Goal: Transaction & Acquisition: Purchase product/service

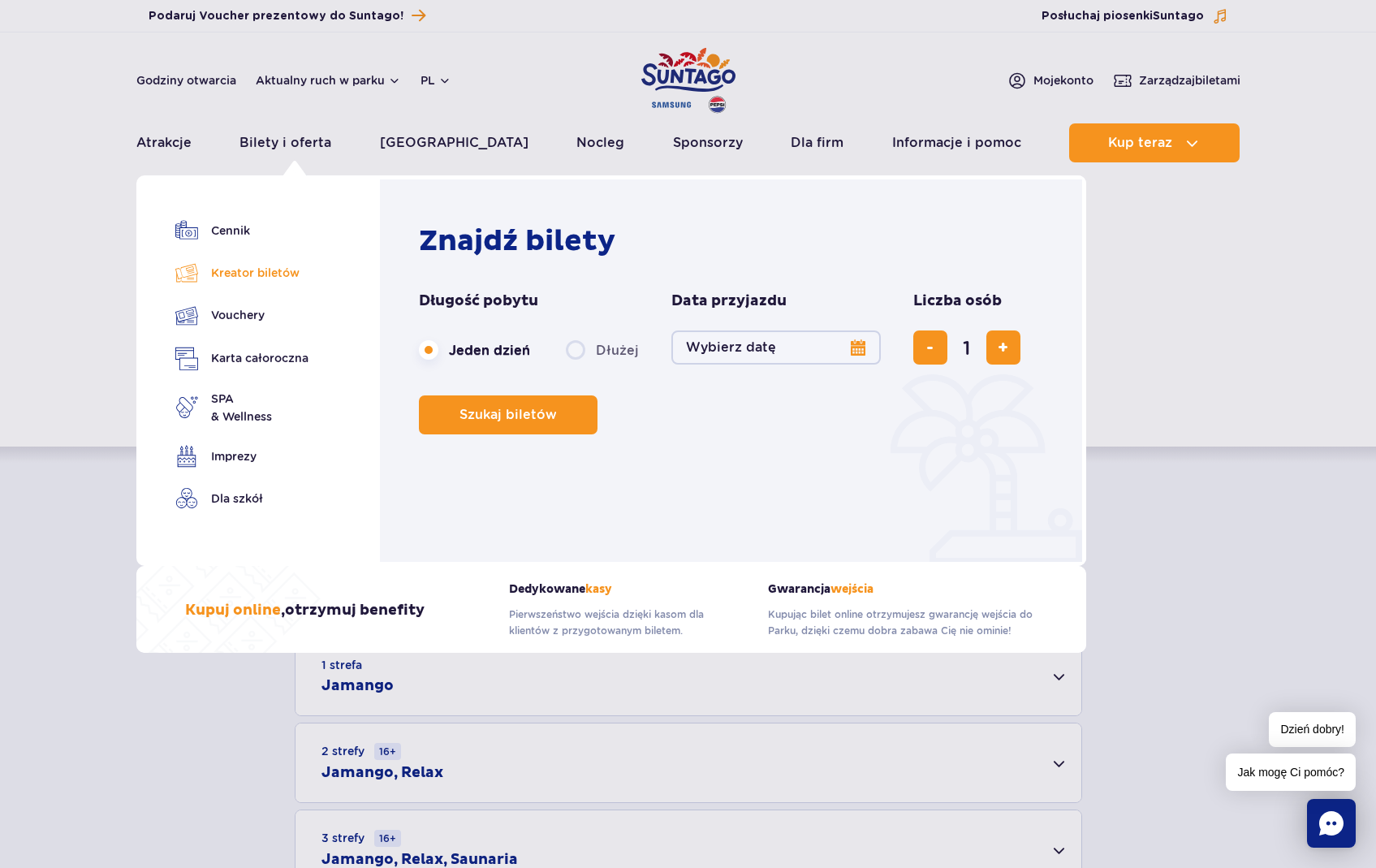
click at [248, 283] on link "Kreator biletów" at bounding box center [241, 273] width 133 height 23
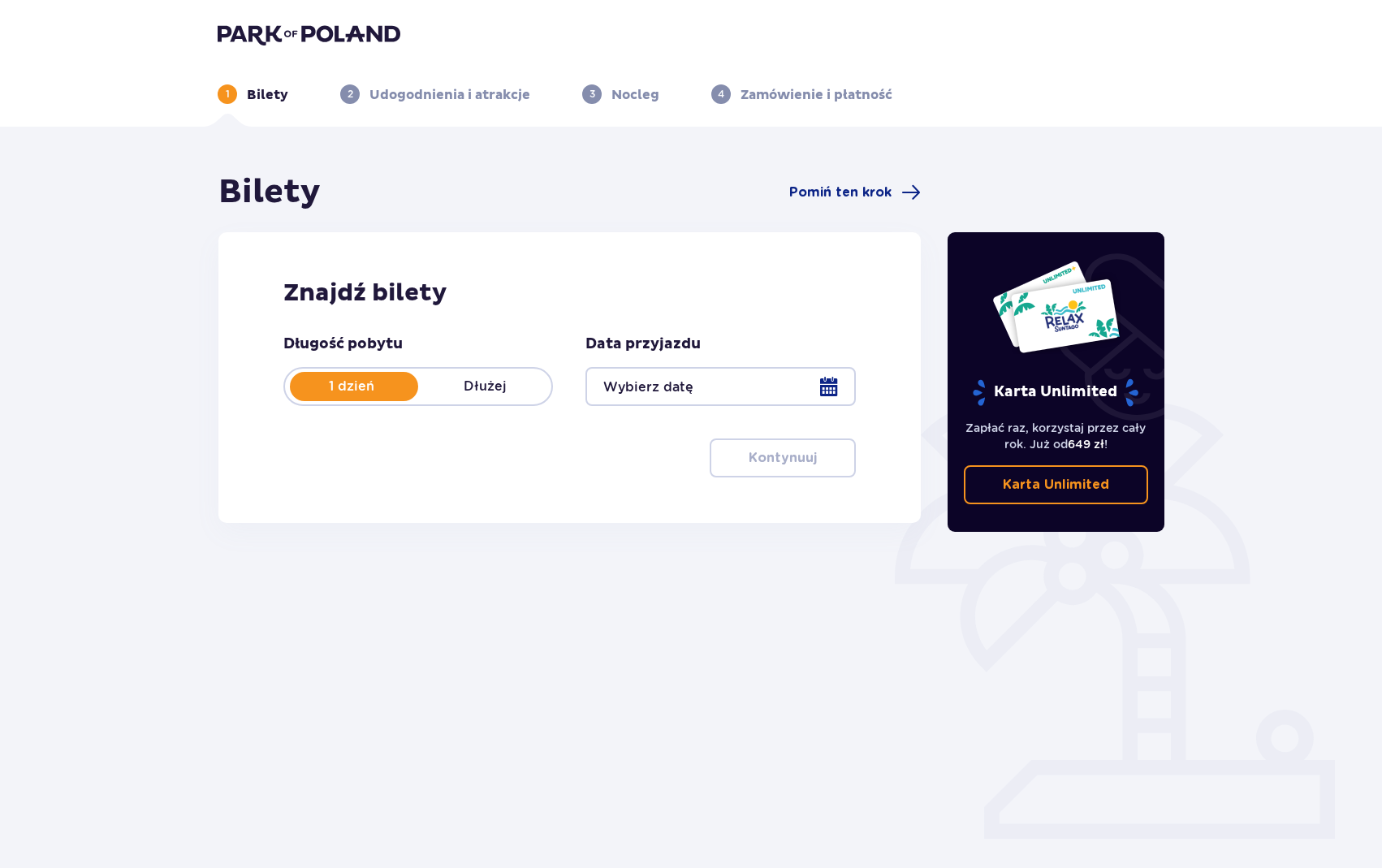
click at [645, 384] on div at bounding box center [720, 386] width 270 height 39
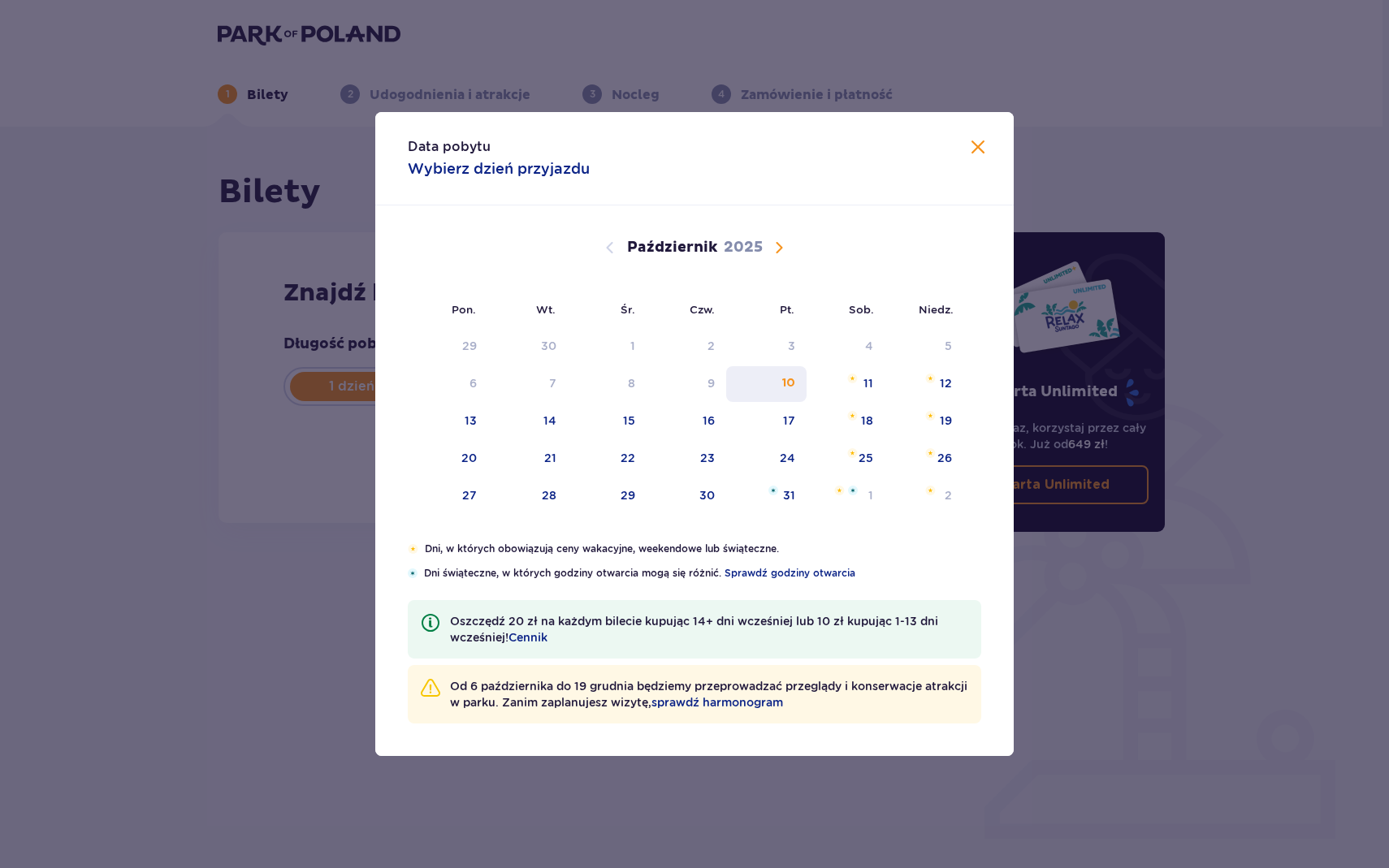
click at [773, 382] on div "10" at bounding box center [767, 384] width 81 height 36
type input "10.10.25"
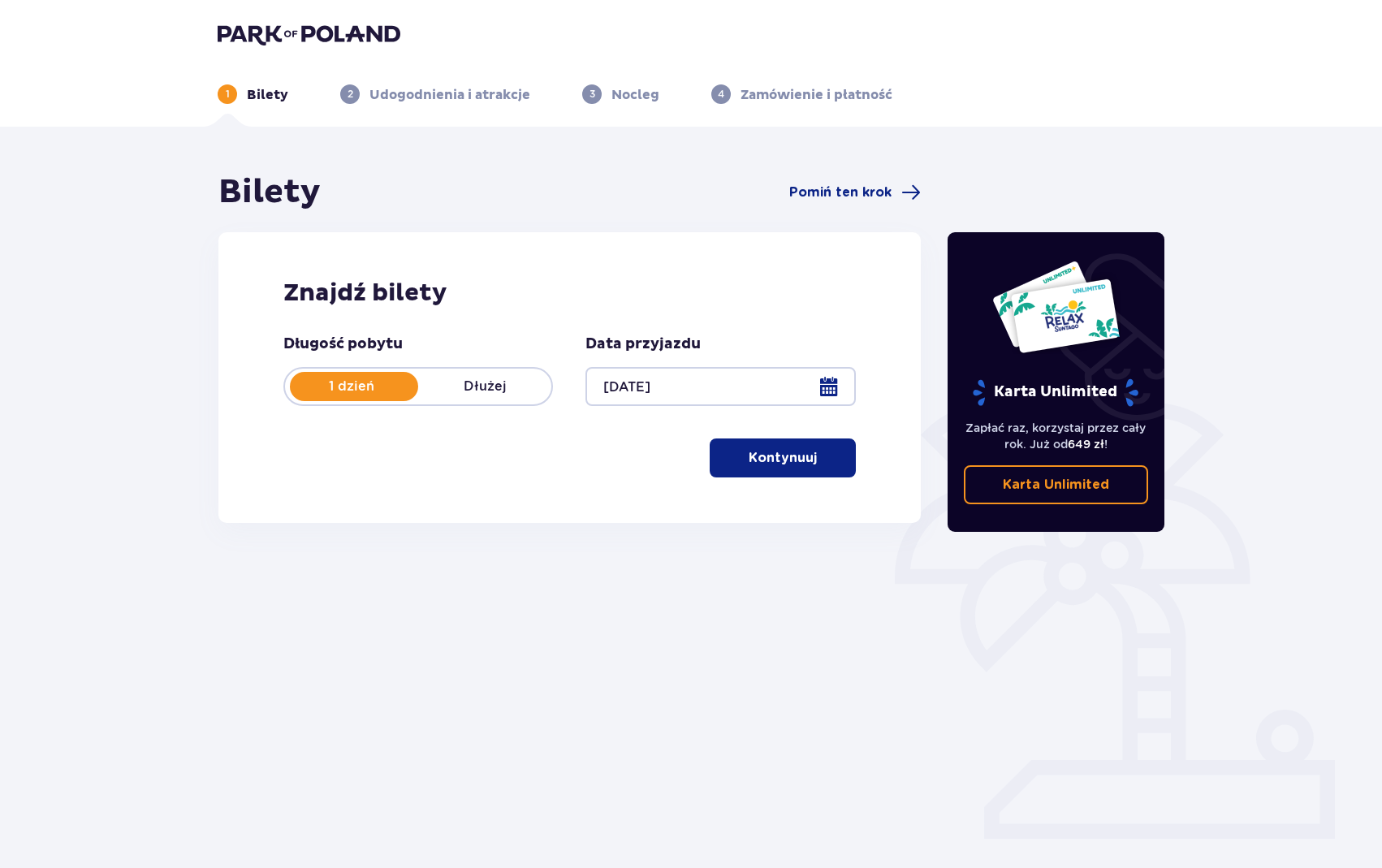
click at [790, 452] on p "Kontynuuj" at bounding box center [783, 457] width 68 height 17
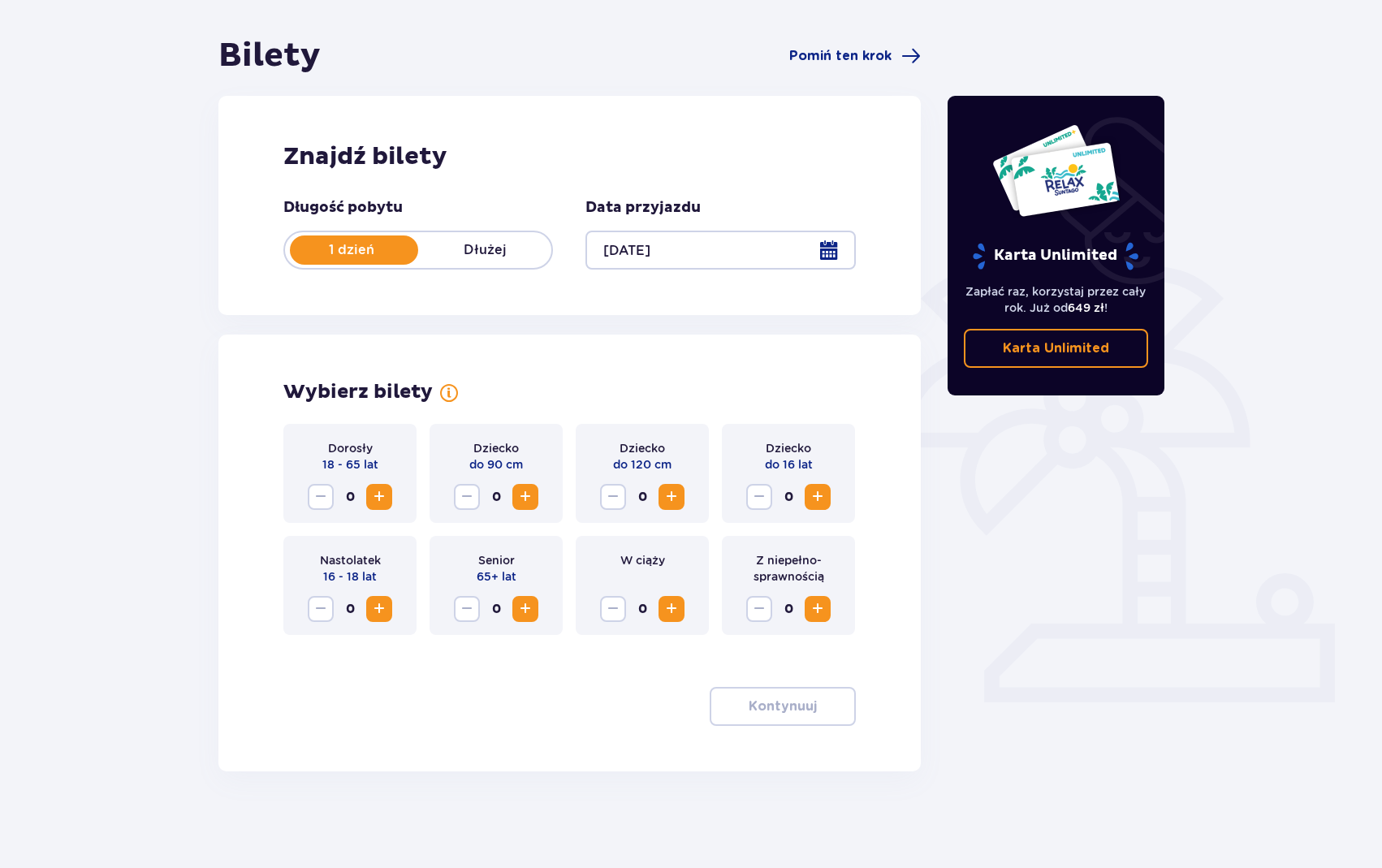
scroll to position [137, 0]
click at [379, 497] on span "Zwiększ" at bounding box center [378, 495] width 19 height 19
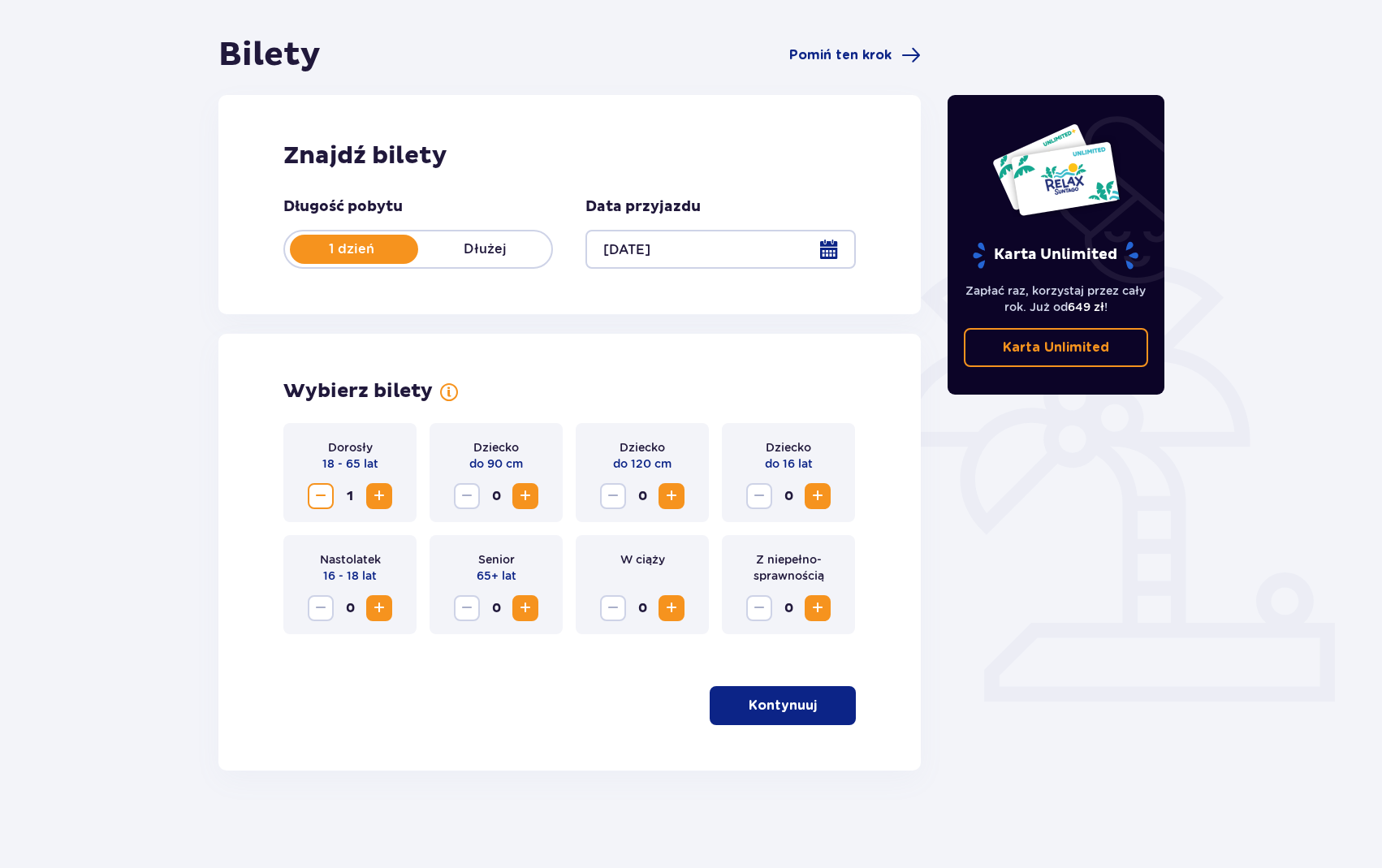
click at [379, 497] on span "Zwiększ" at bounding box center [378, 495] width 19 height 19
click at [782, 719] on button "Kontynuuj" at bounding box center [782, 705] width 146 height 39
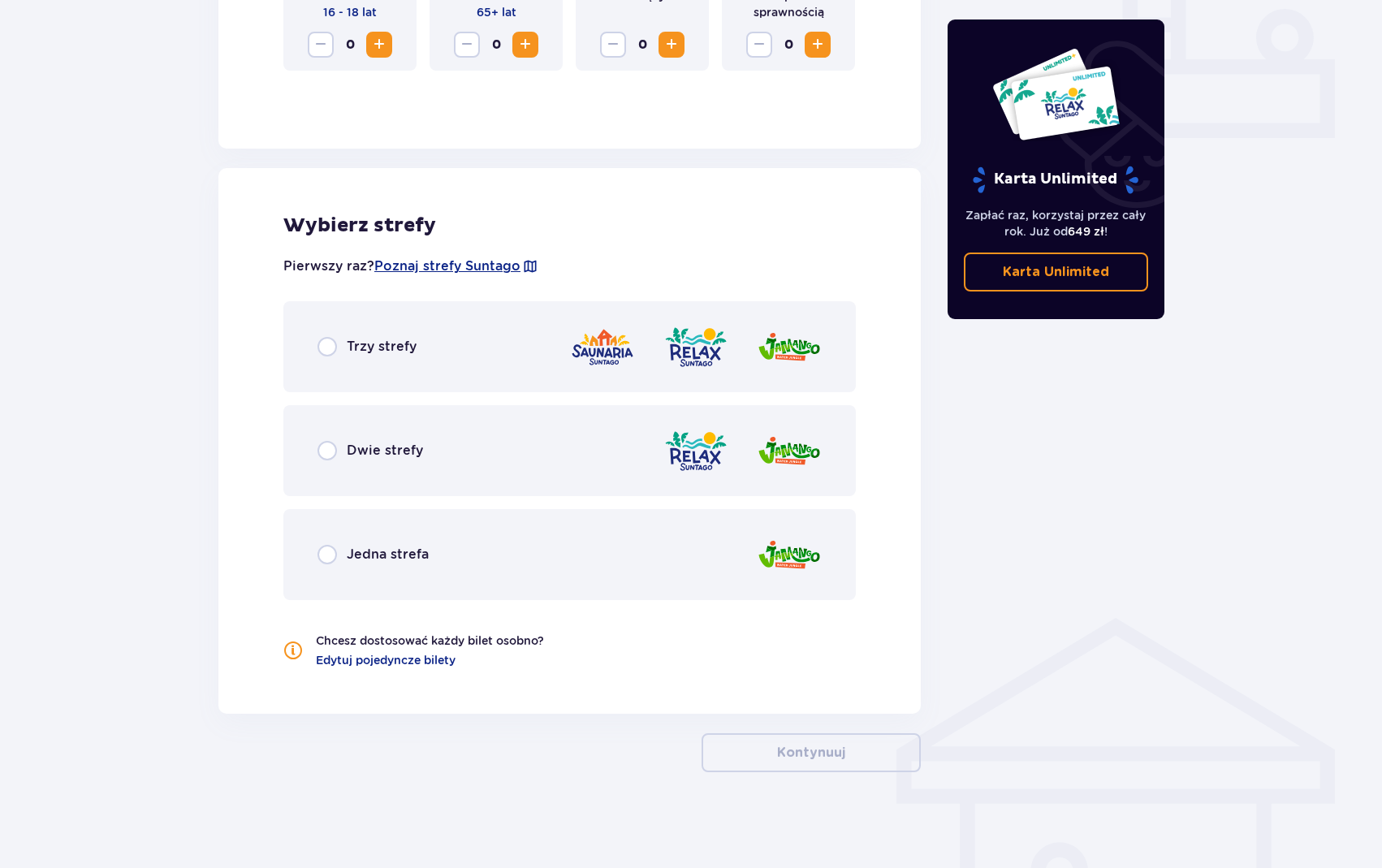
scroll to position [702, 0]
click at [728, 348] on img at bounding box center [696, 345] width 65 height 46
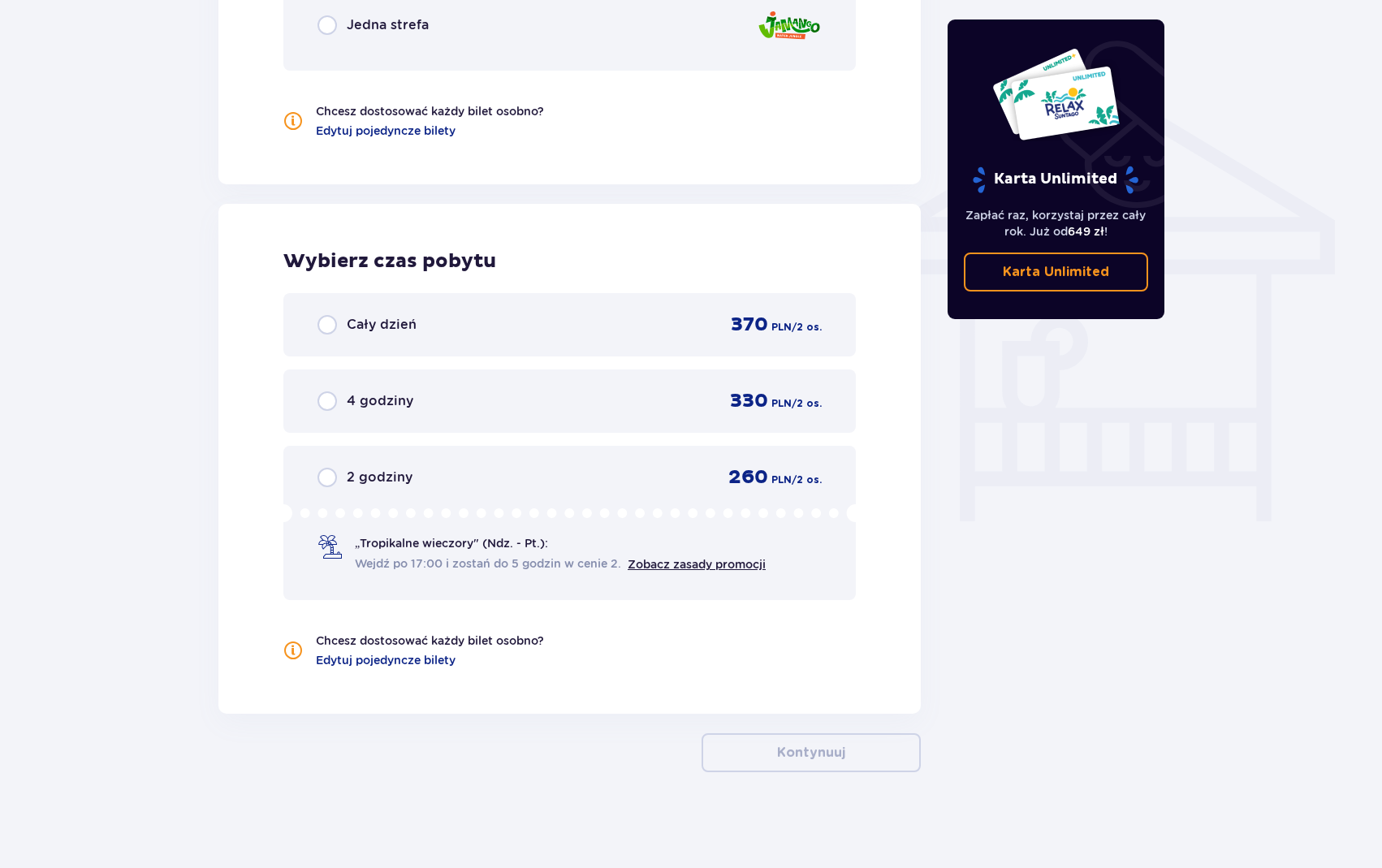
scroll to position [1231, 0]
click at [651, 559] on link "Zobacz zasady promocji" at bounding box center [697, 562] width 138 height 13
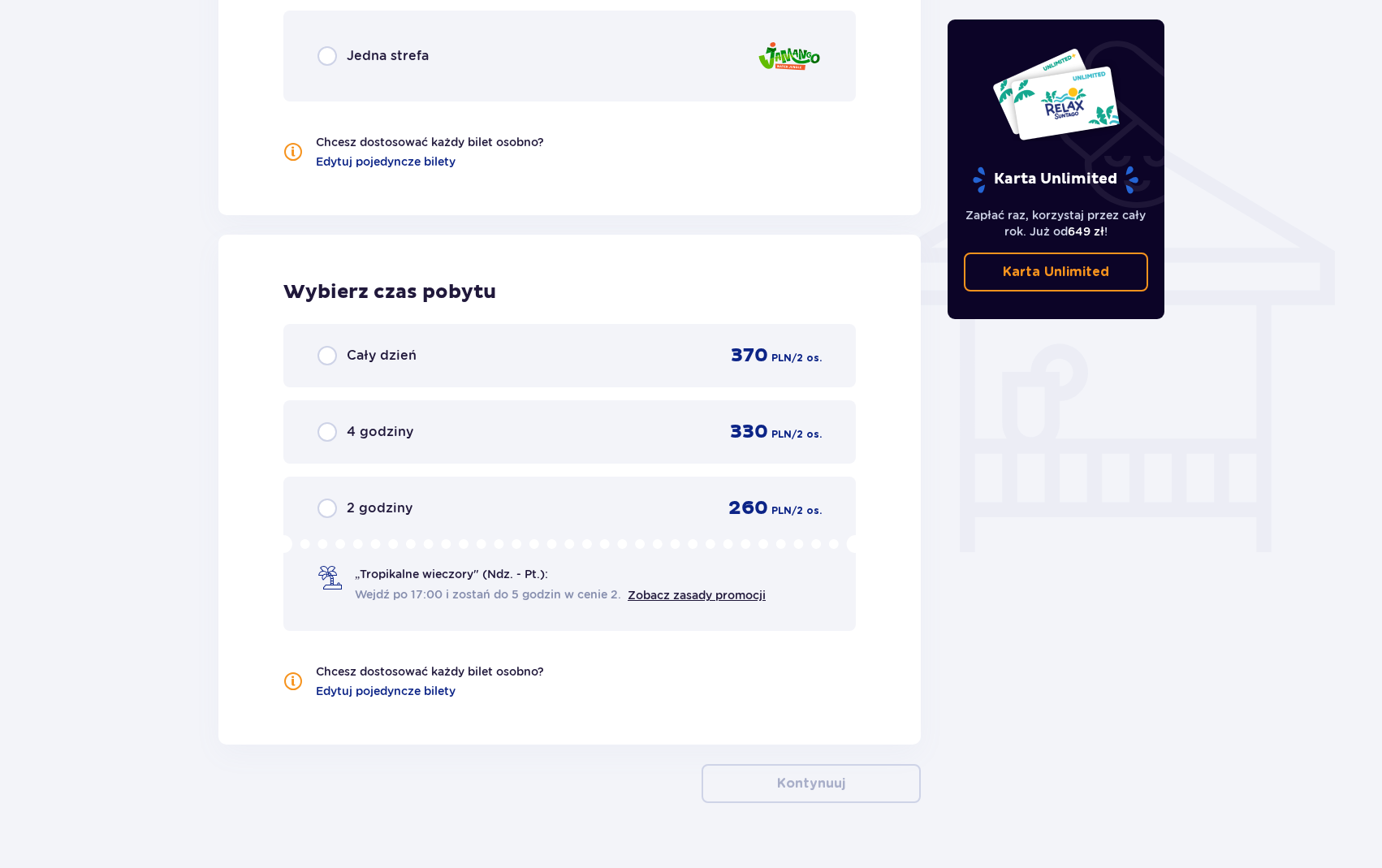
scroll to position [1198, 0]
